Goal: Navigation & Orientation: Find specific page/section

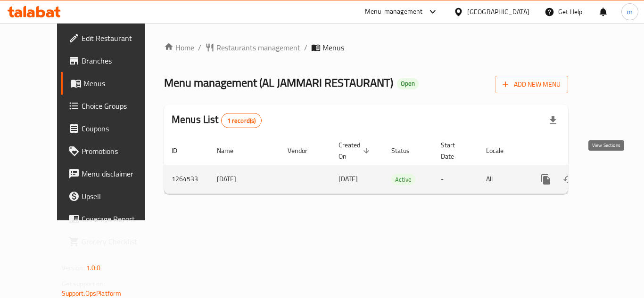
click at [608, 174] on icon "enhanced table" at bounding box center [613, 179] width 11 height 11
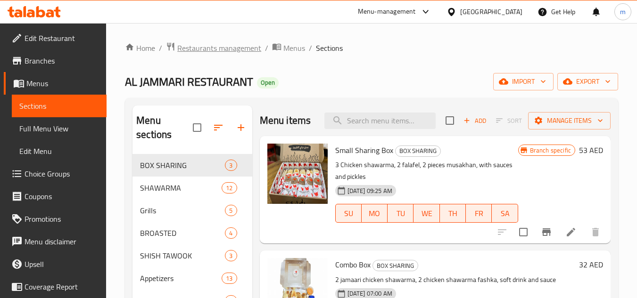
click at [211, 50] on span "Restaurants management" at bounding box center [219, 47] width 84 height 11
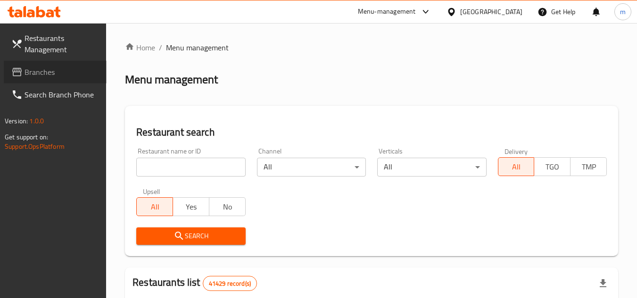
click at [56, 74] on span "Branches" at bounding box center [62, 71] width 74 height 11
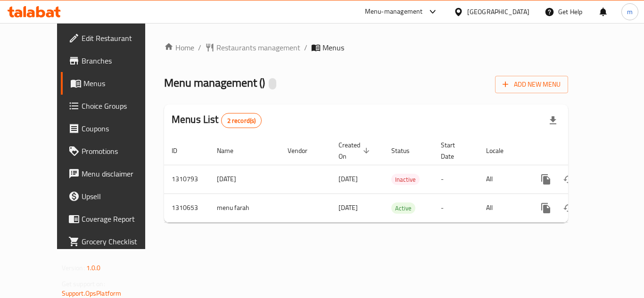
click at [400, 248] on div "Home / Restaurants management / Menus Menu management ( ) Add New Menu Menus Li…" at bounding box center [366, 136] width 442 height 226
click at [472, 5] on div "United Arab Emirates" at bounding box center [491, 11] width 91 height 23
click at [494, 8] on div "United Arab Emirates" at bounding box center [498, 12] width 62 height 10
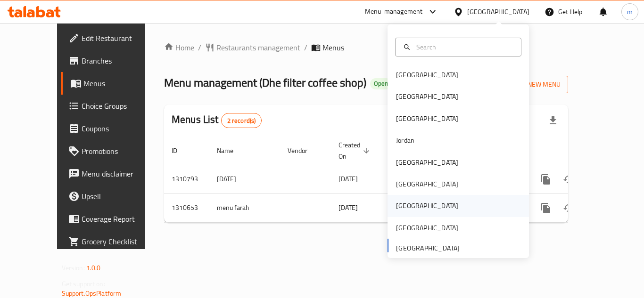
click at [401, 199] on div "Qatar" at bounding box center [427, 206] width 77 height 22
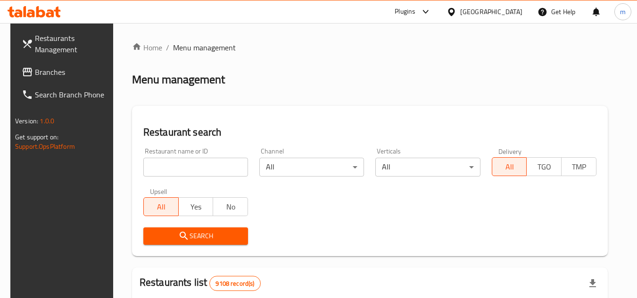
click at [68, 69] on span "Branches" at bounding box center [72, 71] width 74 height 11
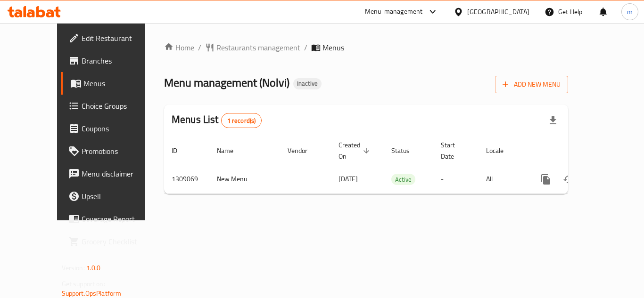
click at [467, 12] on div at bounding box center [461, 12] width 14 height 10
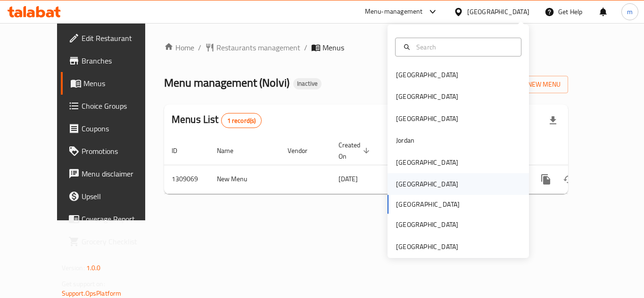
click at [401, 184] on div "[GEOGRAPHIC_DATA]" at bounding box center [427, 184] width 62 height 10
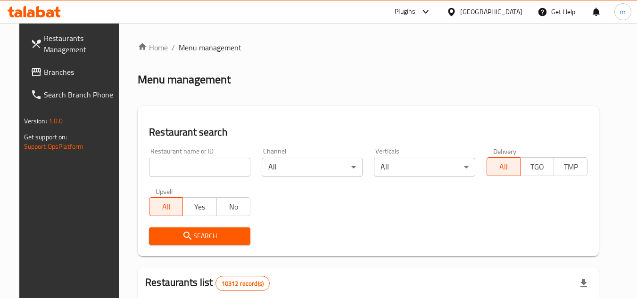
click at [57, 68] on span "Branches" at bounding box center [81, 71] width 74 height 11
